Goal: Information Seeking & Learning: Learn about a topic

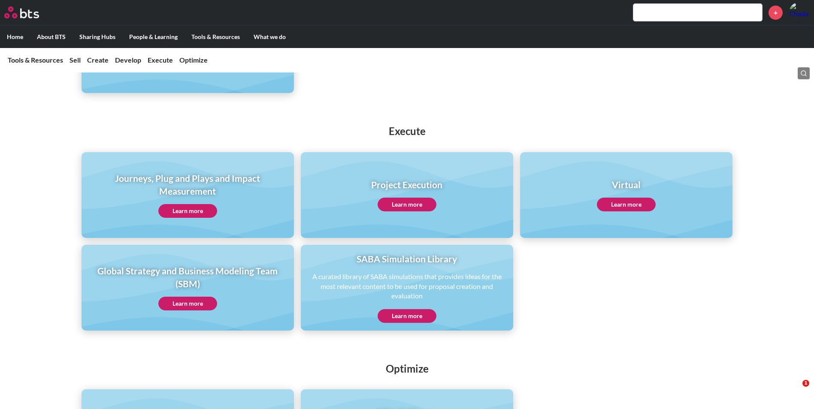
scroll to position [557, 0]
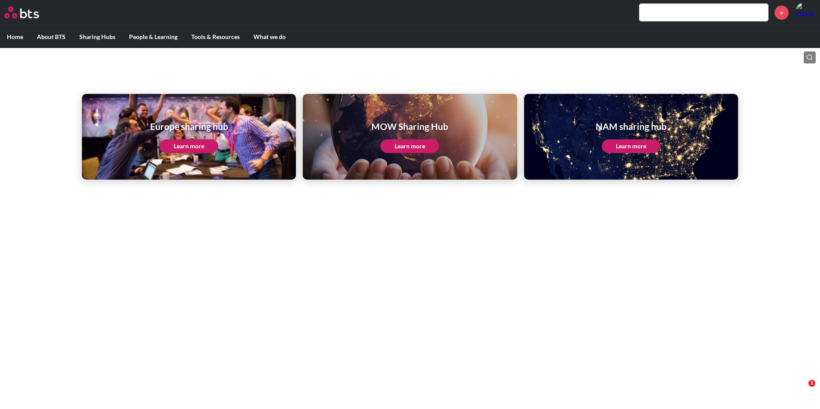
click at [411, 150] on link "Learn more" at bounding box center [409, 146] width 59 height 14
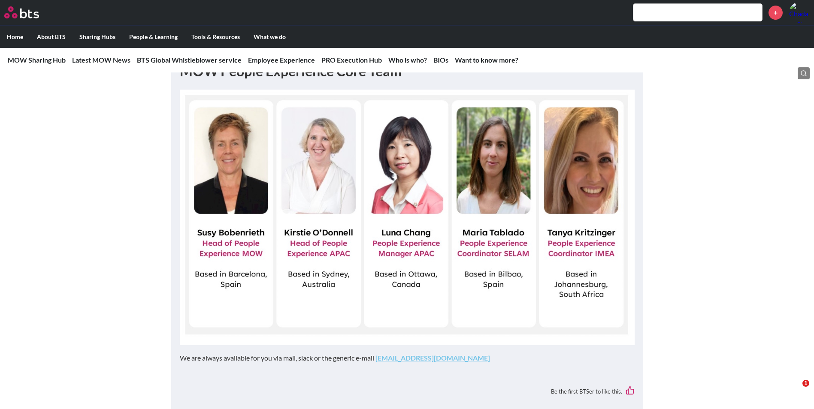
scroll to position [2357, 0]
